Goal: Find contact information: Find contact information

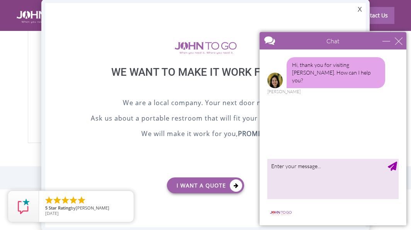
scroll to position [522, 0]
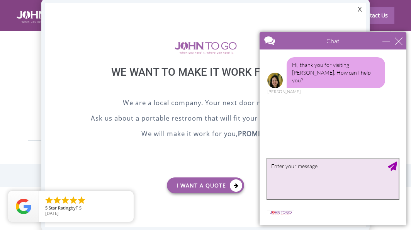
click at [293, 169] on textarea "type your message" at bounding box center [332, 178] width 131 height 41
type textarea "d"
type textarea "c"
type textarea "email contact"
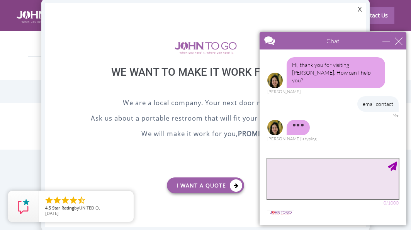
scroll to position [609, 0]
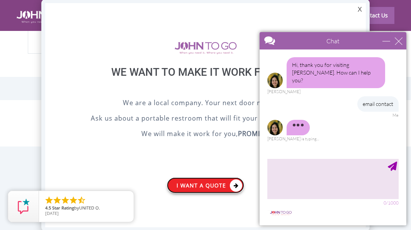
click at [217, 183] on link "I want a Quote" at bounding box center [205, 185] width 77 height 16
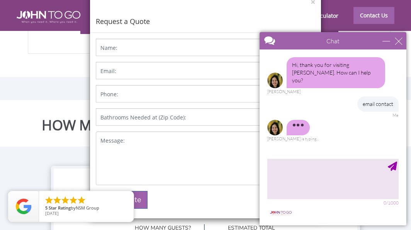
scroll to position [0, 0]
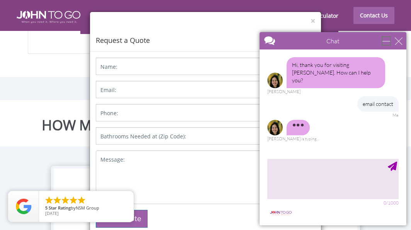
click at [386, 40] on div "minimize" at bounding box center [386, 41] width 8 height 8
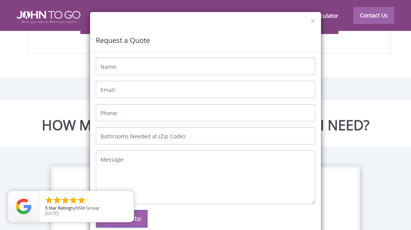
click at [372, 11] on div "× Request a Quote Name: Email: Phone: Bathrooms Needed at (Zip Code): Message: …" at bounding box center [205, 115] width 411 height 230
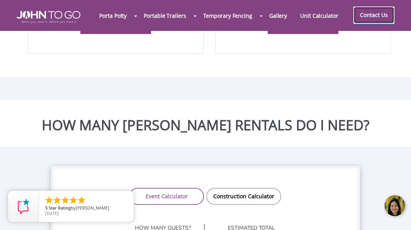
click at [372, 19] on link "Contact Us" at bounding box center [373, 15] width 41 height 17
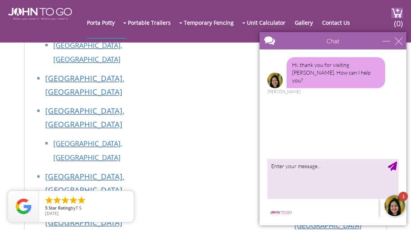
scroll to position [1125, 0]
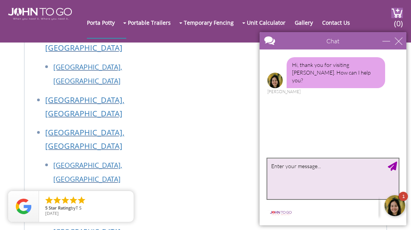
click at [314, 164] on textarea "type your message" at bounding box center [332, 178] width 131 height 41
type textarea "email contact"
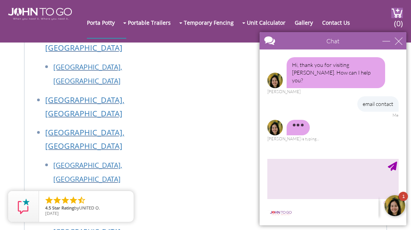
click at [391, 211] on div at bounding box center [394, 205] width 23 height 23
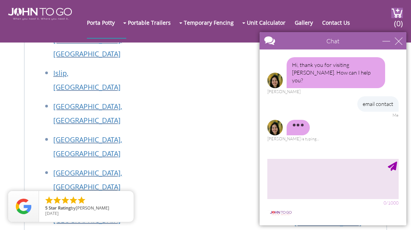
scroll to position [1354, 0]
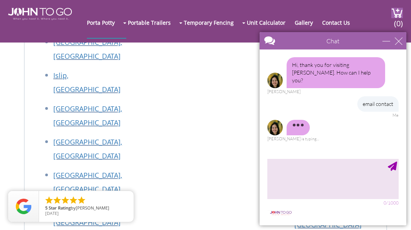
scroll to position [1348, 0]
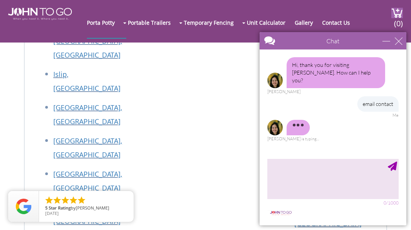
drag, startPoint x: 134, startPoint y: 164, endPoint x: 50, endPoint y: 166, distance: 83.8
copy link "[EMAIL_ADDRESS][DOMAIN_NAME]"
